Goal: Find specific page/section: Find specific page/section

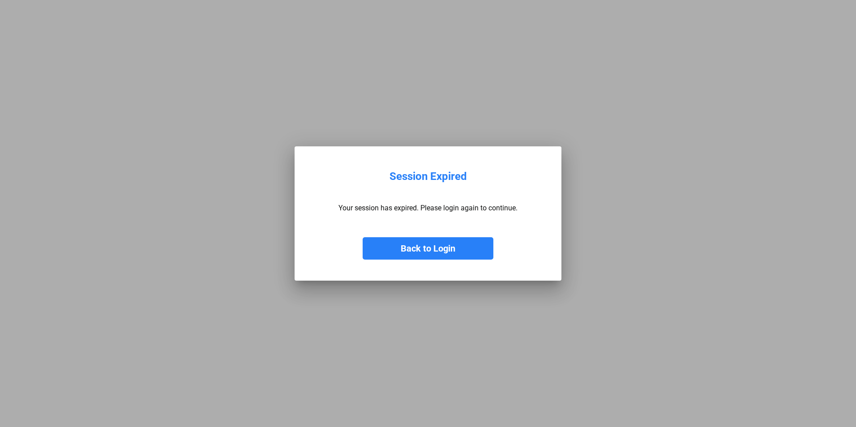
click at [449, 246] on button "Back to Login" at bounding box center [427, 248] width 131 height 22
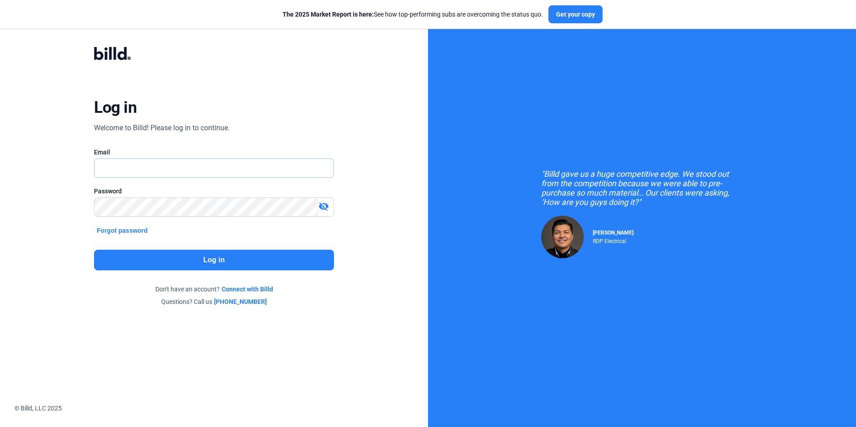
type input "[PERSON_NAME][EMAIL_ADDRESS][DOMAIN_NAME]"
click at [247, 260] on button "Log in" at bounding box center [213, 260] width 239 height 21
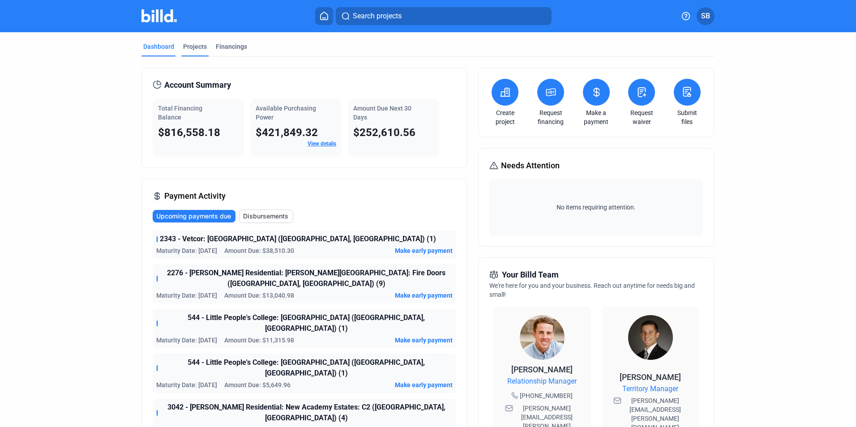
click at [186, 45] on div "Projects" at bounding box center [195, 46] width 24 height 9
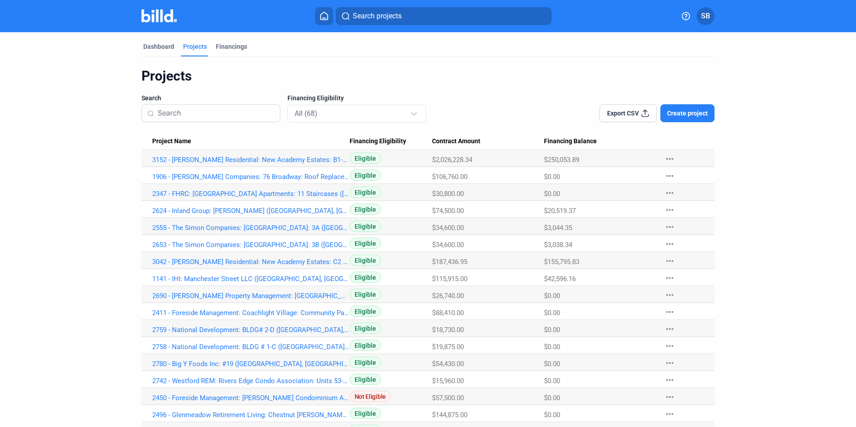
click at [222, 116] on input at bounding box center [216, 113] width 117 height 19
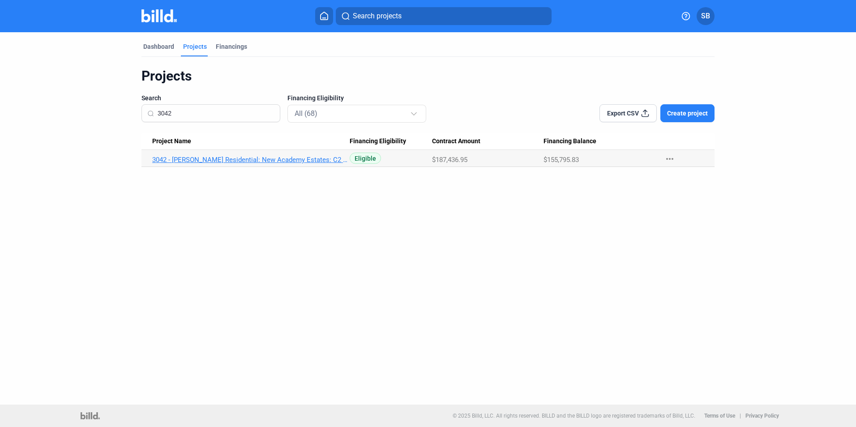
type input "3042"
click at [221, 158] on link "3042 - [PERSON_NAME] Residential: New Academy Estates: C2 ([GEOGRAPHIC_DATA], […" at bounding box center [250, 160] width 197 height 8
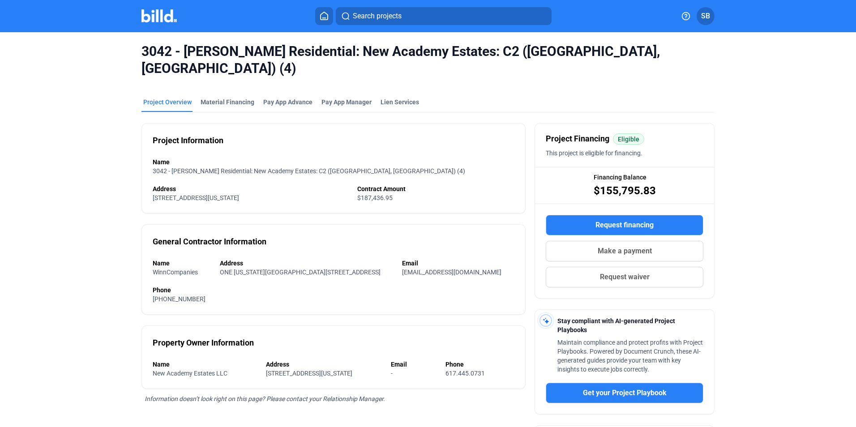
click at [223, 64] on div "3042 - [PERSON_NAME] Residential: New Academy Estates: C2 ([GEOGRAPHIC_DATA], […" at bounding box center [427, 59] width 573 height 55
click at [212, 98] on div "Material Financing" at bounding box center [227, 102] width 54 height 9
